Goal: Information Seeking & Learning: Learn about a topic

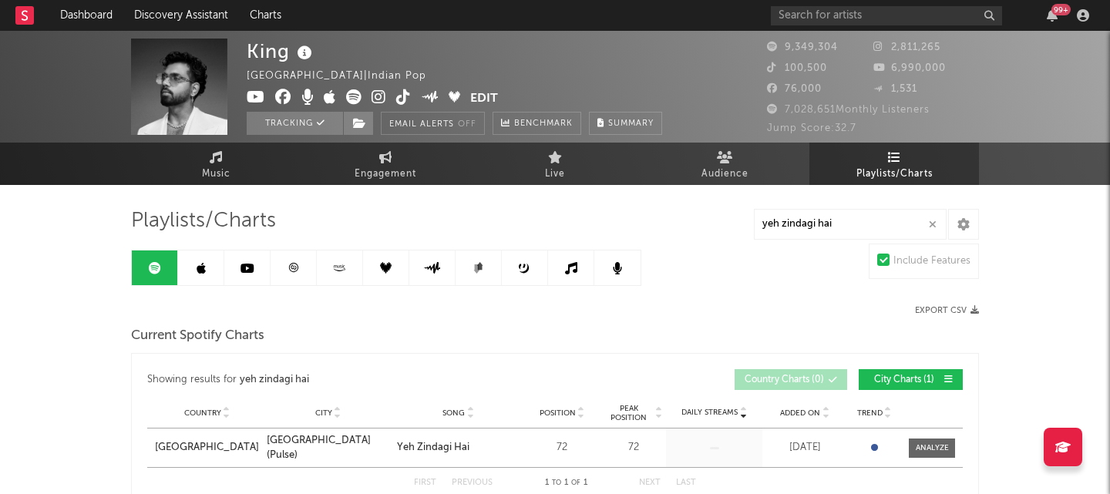
click at [933, 226] on icon "button" at bounding box center [933, 225] width 8 height 10
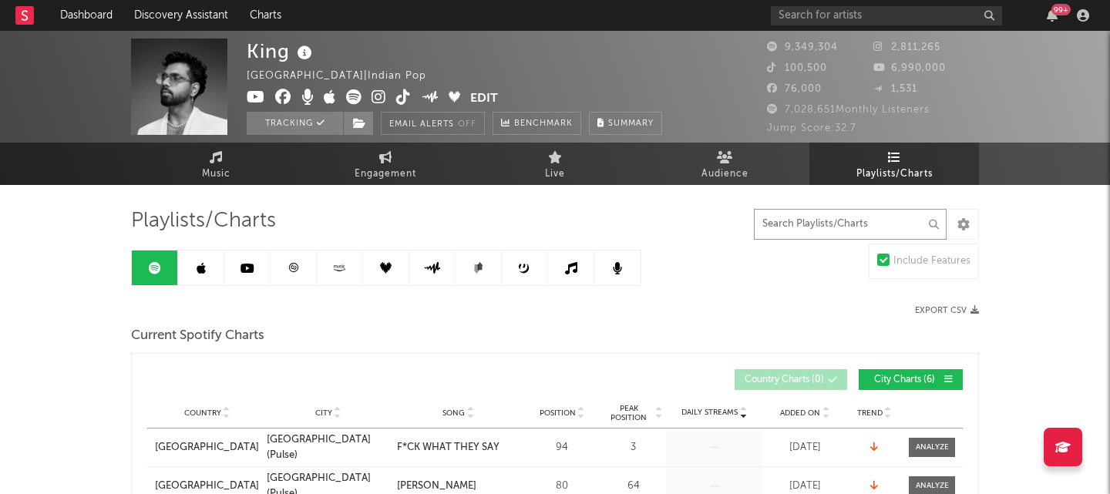
click at [878, 221] on input "text" at bounding box center [850, 224] width 193 height 31
click at [917, 27] on div "99 +" at bounding box center [933, 15] width 324 height 31
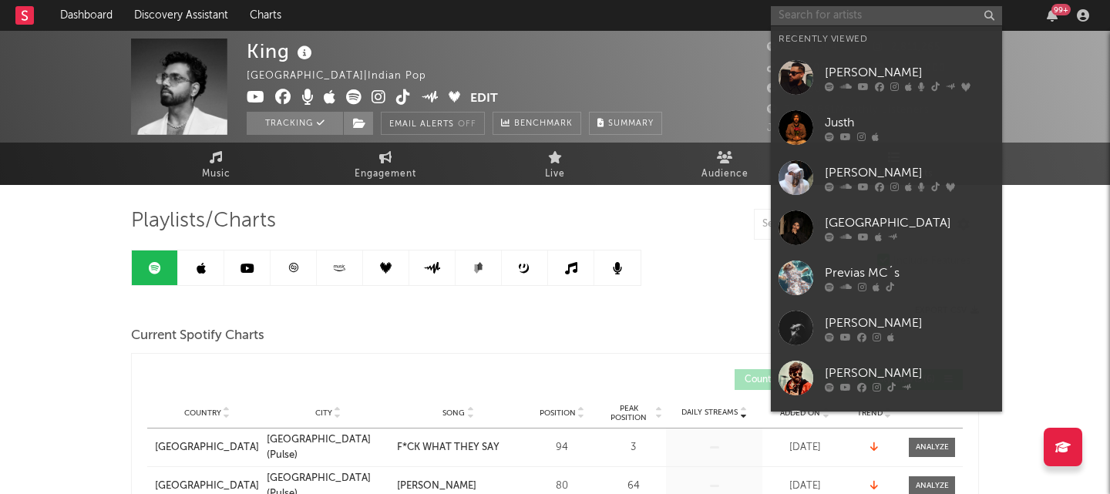
click at [916, 18] on input "text" at bounding box center [886, 15] width 231 height 19
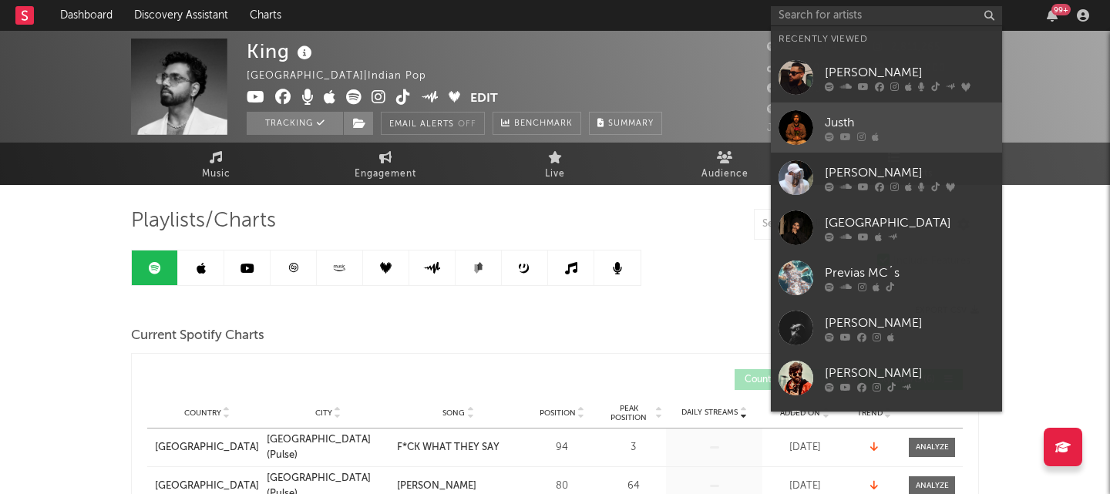
click at [866, 111] on link "Justh" at bounding box center [886, 127] width 231 height 50
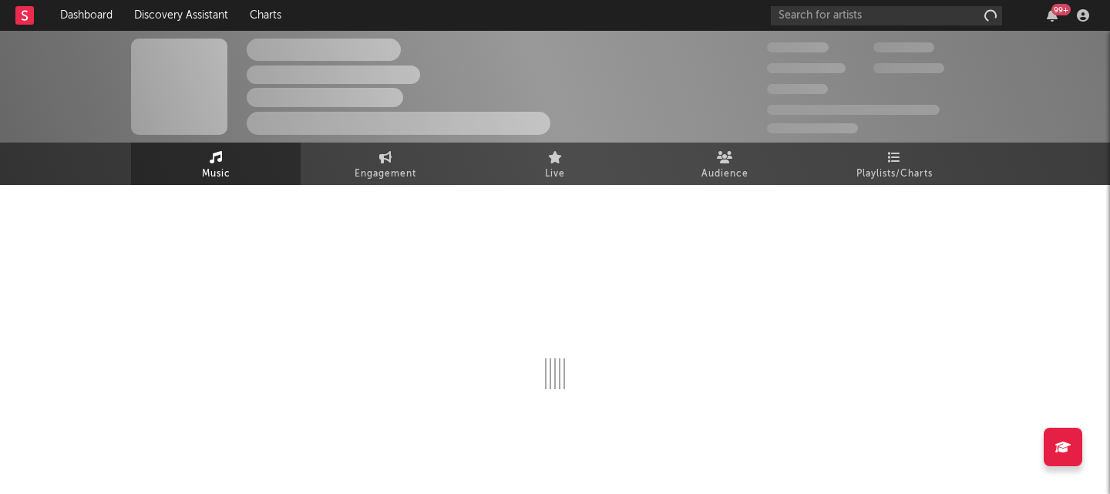
select select "6m"
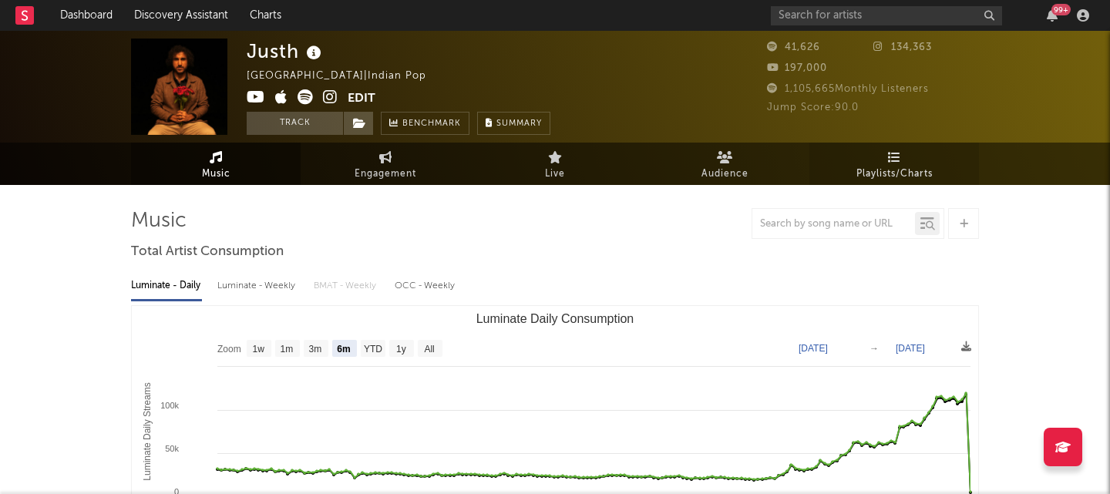
click at [906, 176] on span "Playlists/Charts" at bounding box center [894, 174] width 76 height 18
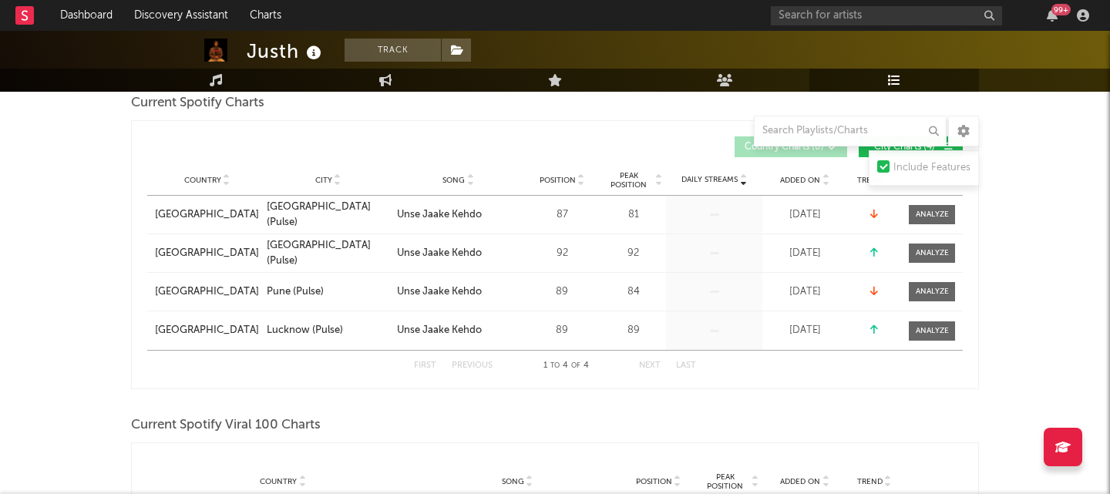
scroll to position [234, 0]
